Goal: Task Accomplishment & Management: Use online tool/utility

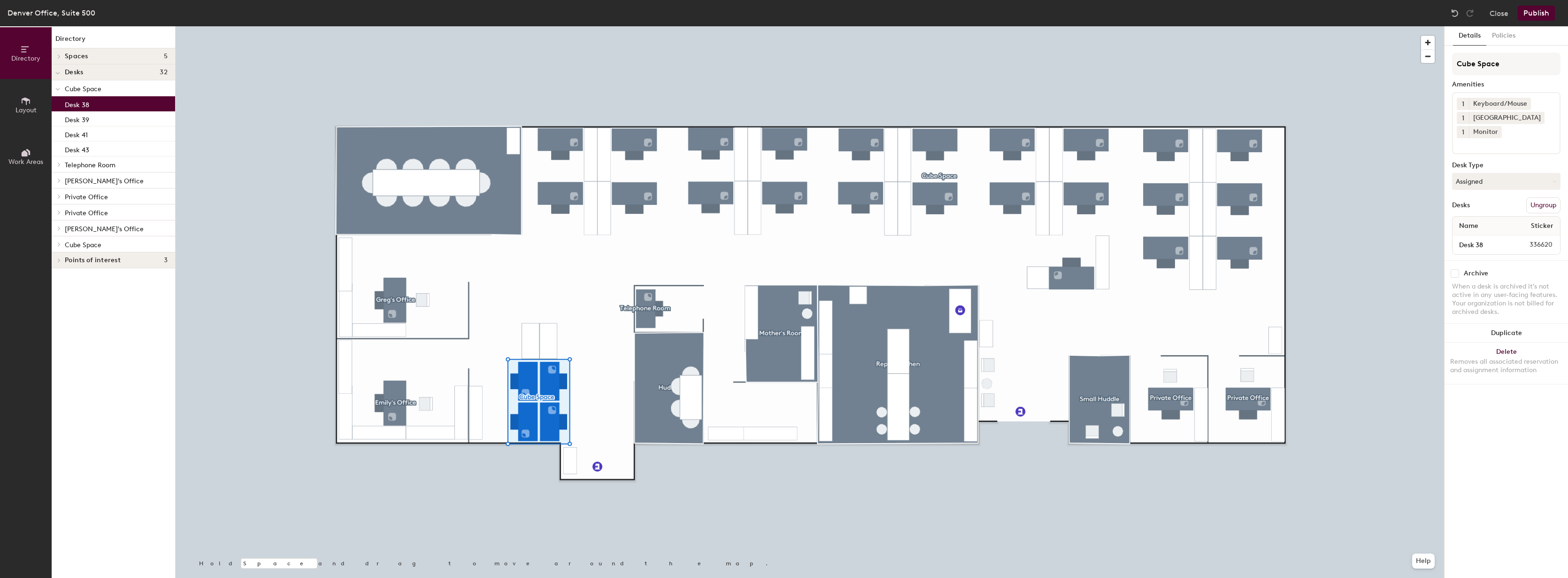
click at [112, 106] on div "Desk 38" at bounding box center [113, 104] width 124 height 15
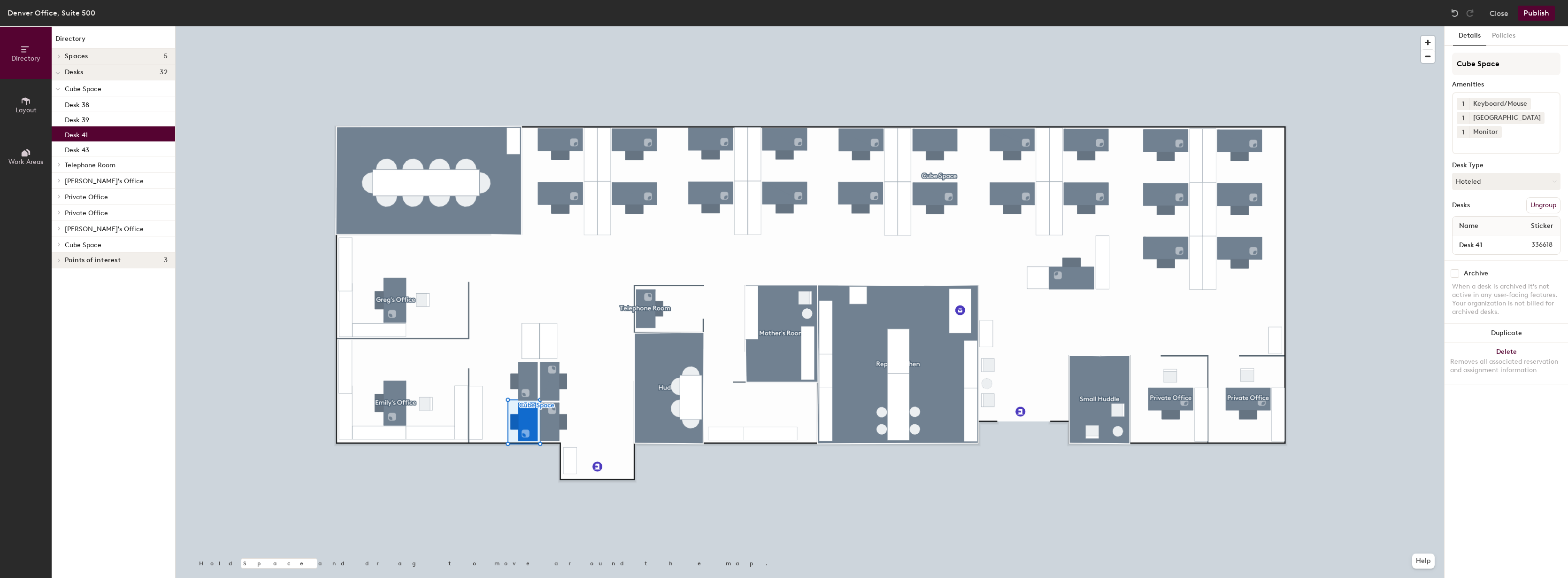
click at [107, 130] on div "Desk 41" at bounding box center [113, 133] width 124 height 15
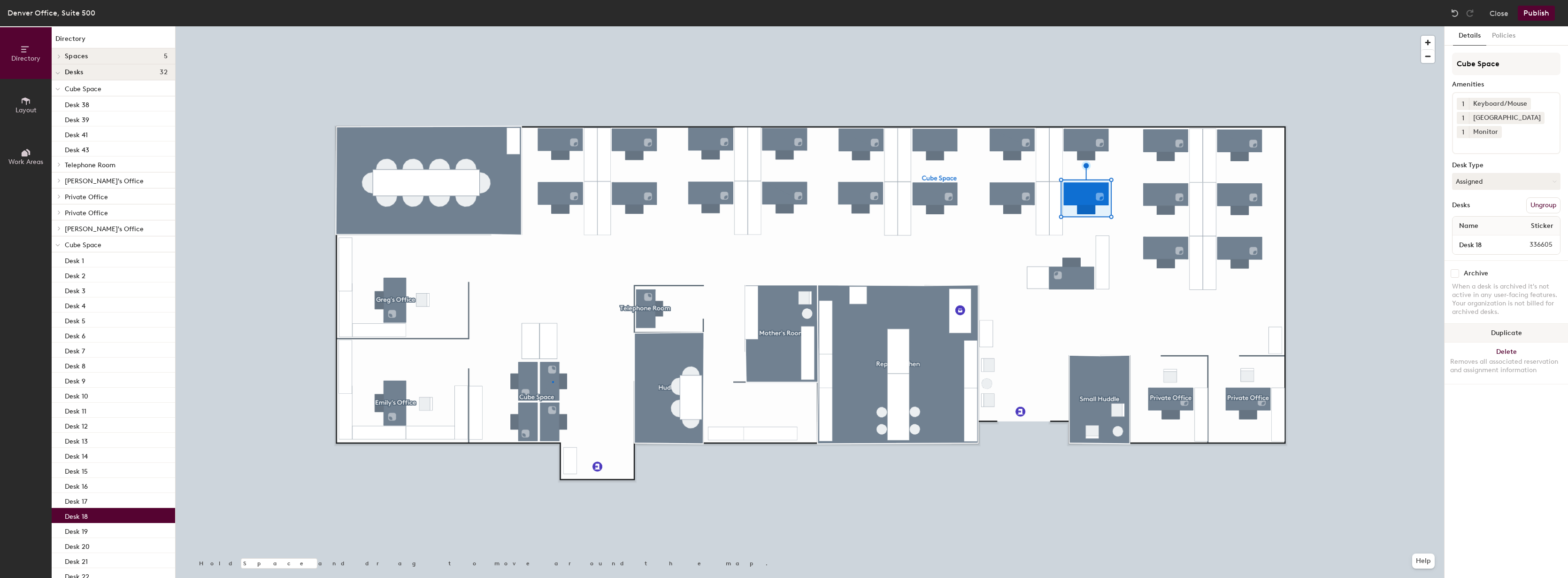
click at [552, 26] on div at bounding box center [810, 26] width 1269 height 0
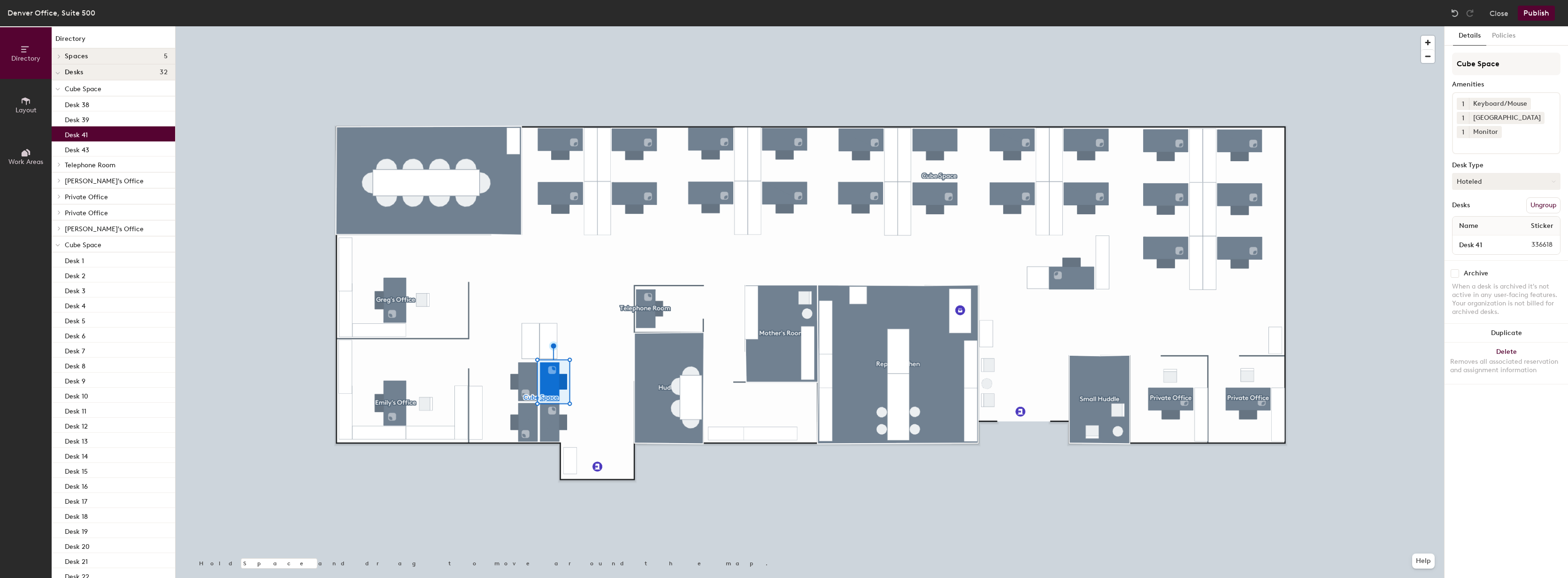
click at [1538, 181] on button "Hoteled" at bounding box center [1506, 182] width 108 height 17
click at [1497, 209] on div "Assigned" at bounding box center [1499, 210] width 94 height 14
click at [1493, 456] on div "Details Policies Cube Space Amenities 1 Keyboard/Mouse 1 Docking Station 1 Moni…" at bounding box center [1506, 301] width 124 height 551
click at [1528, 12] on button "Publish" at bounding box center [1536, 13] width 37 height 15
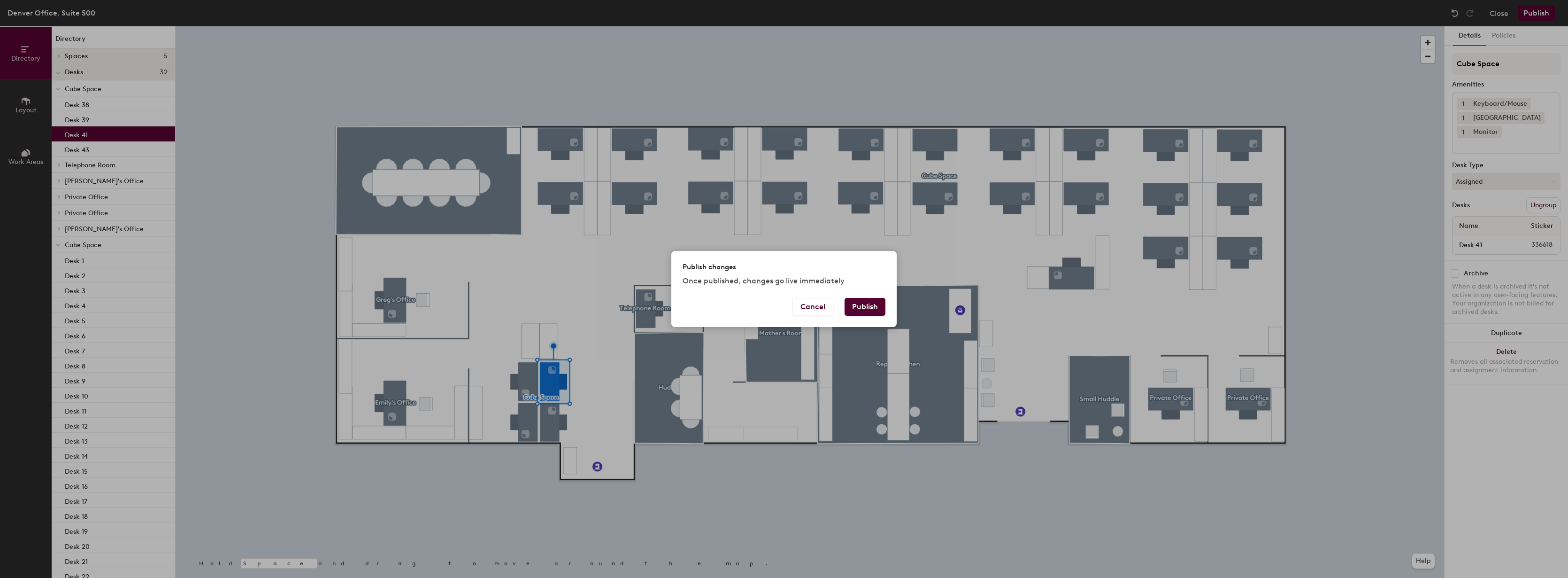
click at [875, 308] on button "Publish" at bounding box center [864, 306] width 41 height 18
